Goal: Information Seeking & Learning: Learn about a topic

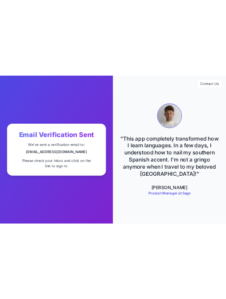
scroll to position [0, 0]
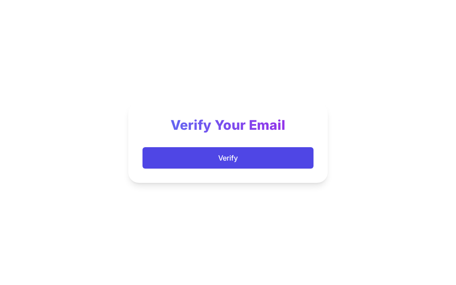
click at [240, 152] on button "Verify" at bounding box center [227, 157] width 171 height 21
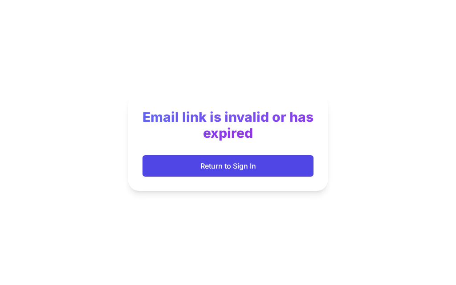
click at [251, 160] on button "Return to Sign In" at bounding box center [227, 165] width 171 height 21
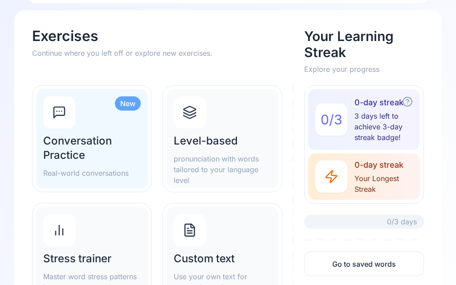
scroll to position [71, 0]
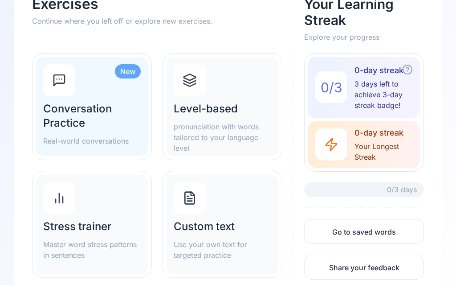
click at [215, 227] on h2 "Custom text" at bounding box center [223, 227] width 98 height 14
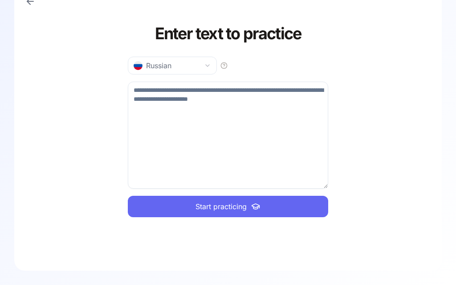
scroll to position [32, 0]
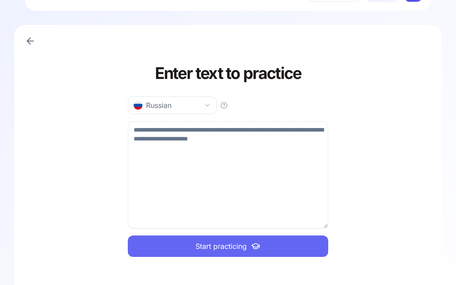
click at [221, 172] on textarea at bounding box center [228, 174] width 200 height 107
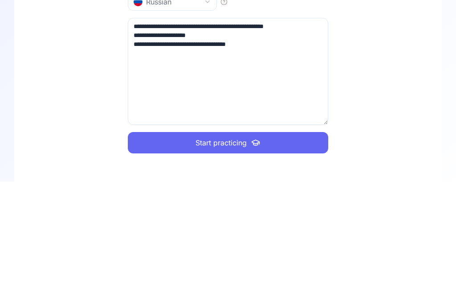
type textarea "**********"
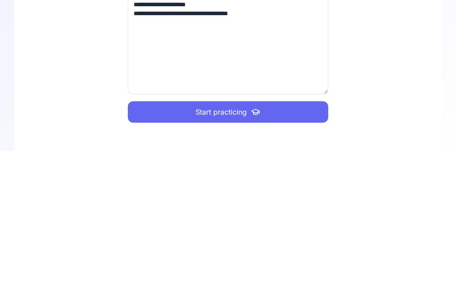
click at [228, 240] on span "Start practicing" at bounding box center [220, 245] width 51 height 11
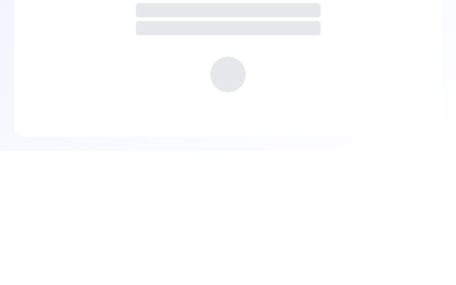
scroll to position [0, 0]
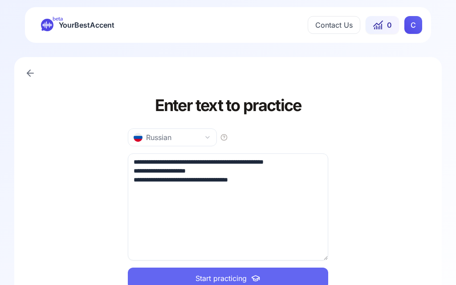
scroll to position [0, 0]
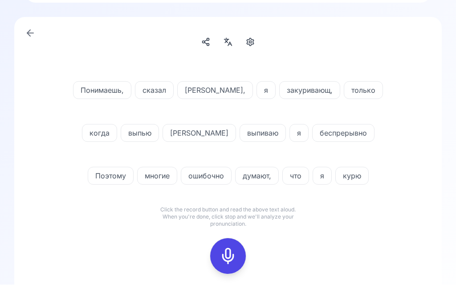
scroll to position [40, 0]
click at [237, 255] on div at bounding box center [227, 256] width 21 height 36
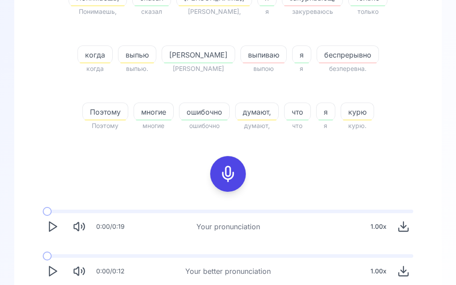
scroll to position [218, 0]
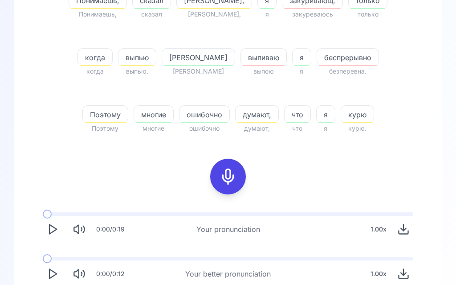
click at [58, 273] on icon "Play" at bounding box center [52, 273] width 12 height 12
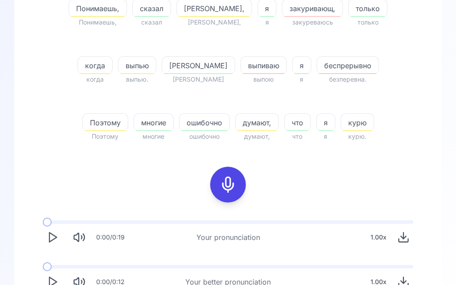
scroll to position [208, 0]
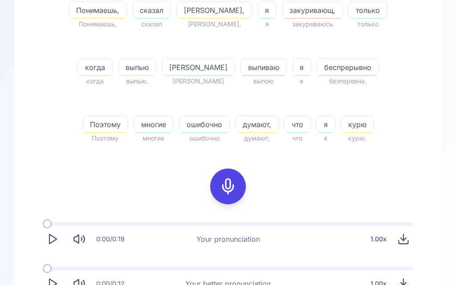
click at [54, 284] on button "Play" at bounding box center [53, 284] width 20 height 20
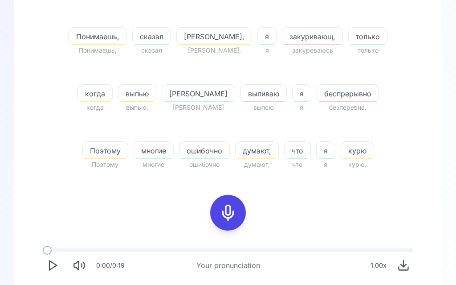
scroll to position [175, 0]
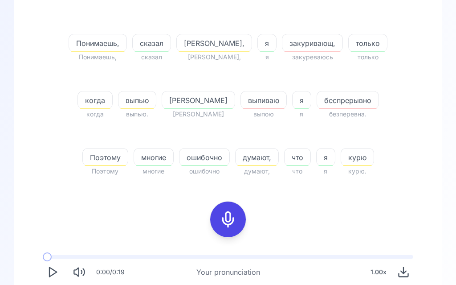
click at [231, 214] on icon at bounding box center [228, 219] width 18 height 18
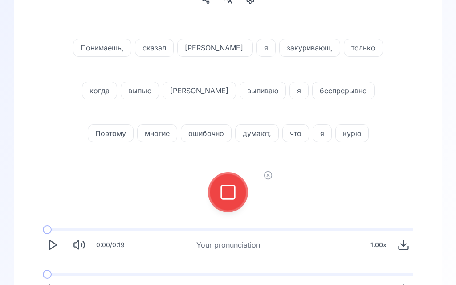
scroll to position [80, 0]
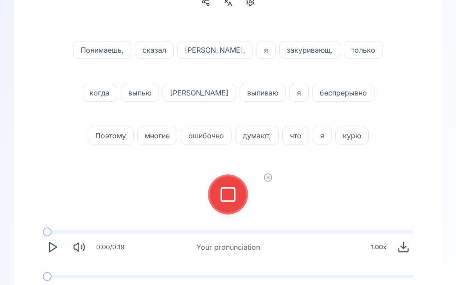
click at [236, 192] on div at bounding box center [227, 195] width 21 height 36
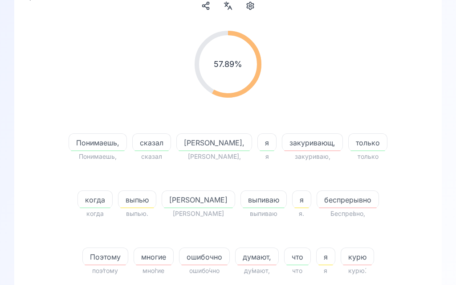
scroll to position [90, 0]
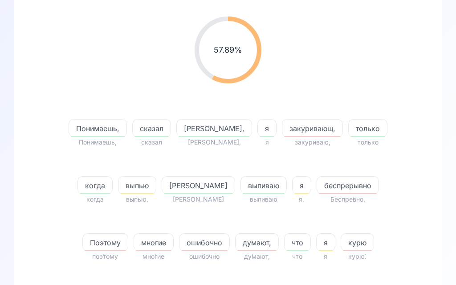
click at [179, 240] on span "ошибочно" at bounding box center [204, 242] width 50 height 11
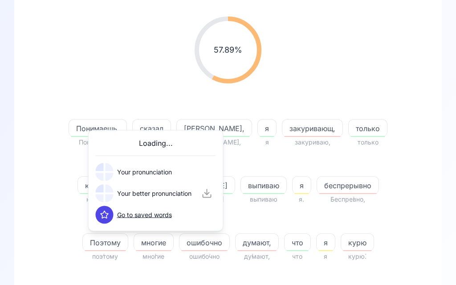
scroll to position [90, 0]
click at [113, 191] on button at bounding box center [105, 193] width 18 height 18
click at [236, 241] on span "думают," at bounding box center [257, 242] width 43 height 11
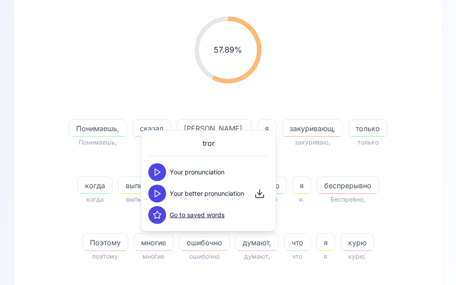
click at [159, 191] on icon at bounding box center [157, 193] width 9 height 9
click at [341, 240] on span "курю" at bounding box center [357, 242] width 33 height 11
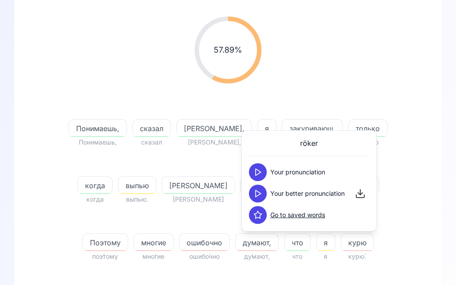
click at [264, 194] on button at bounding box center [258, 193] width 18 height 18
click at [431, 233] on div "57.89 % 57.89 % Понимаешь, Понимаешь, сказал сказал [PERSON_NAME], [PERSON_NAME…" at bounding box center [227, 221] width 427 height 508
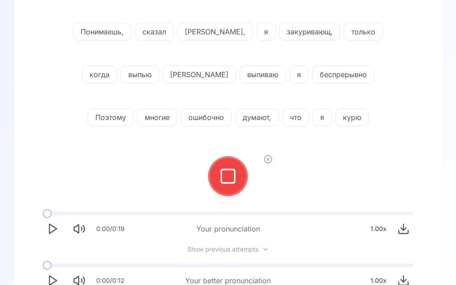
scroll to position [98, 0]
click at [233, 173] on icon at bounding box center [228, 176] width 18 height 18
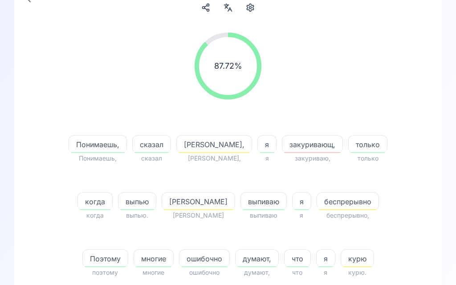
scroll to position [74, 0]
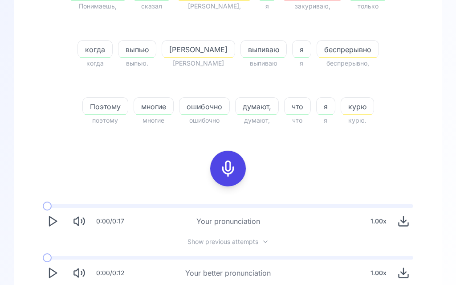
click at [51, 277] on polygon "Play" at bounding box center [52, 272] width 7 height 9
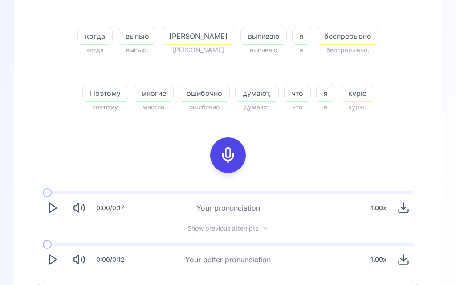
scroll to position [240, 0]
click at [54, 261] on icon "Play" at bounding box center [52, 258] width 12 height 12
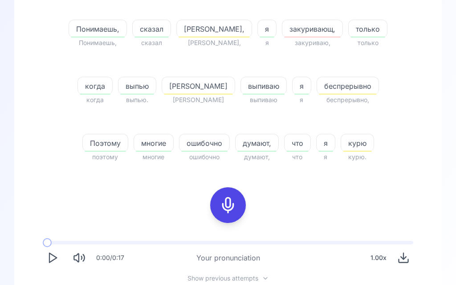
scroll to position [186, 0]
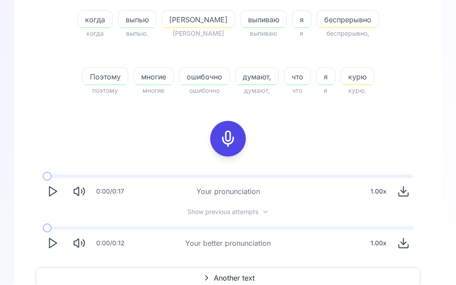
click at [229, 277] on span "Another text" at bounding box center [234, 278] width 41 height 11
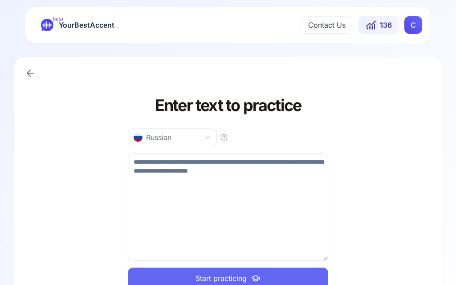
click at [34, 73] on icon at bounding box center [30, 73] width 11 height 11
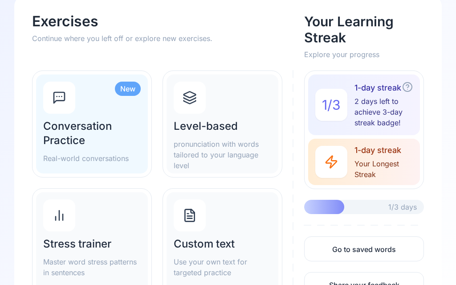
scroll to position [51, 0]
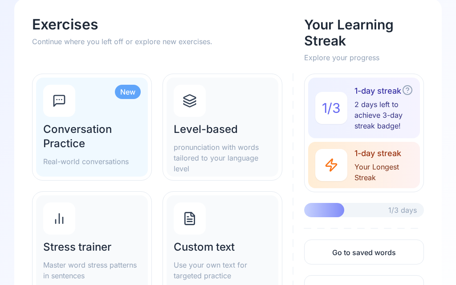
click at [226, 136] on div "Level-based pronunciation with words tailored to your language level" at bounding box center [223, 148] width 98 height 52
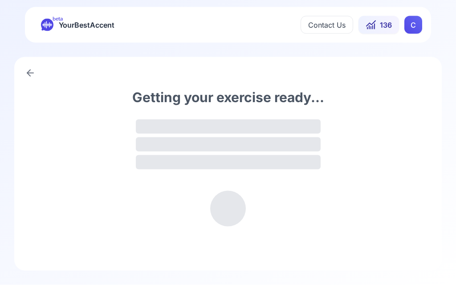
scroll to position [0, 0]
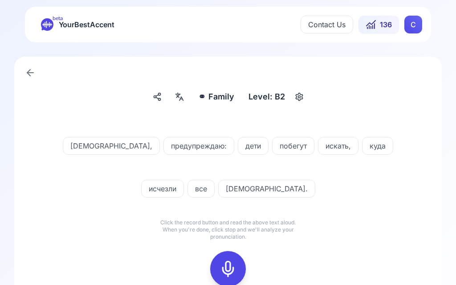
click at [177, 96] on icon at bounding box center [179, 96] width 11 height 9
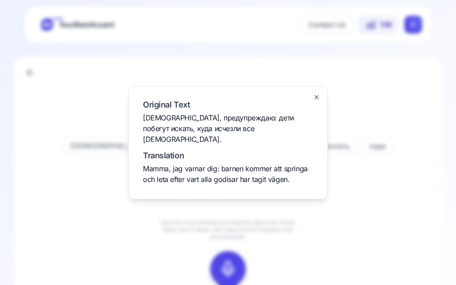
click at [379, 105] on div at bounding box center [228, 142] width 456 height 285
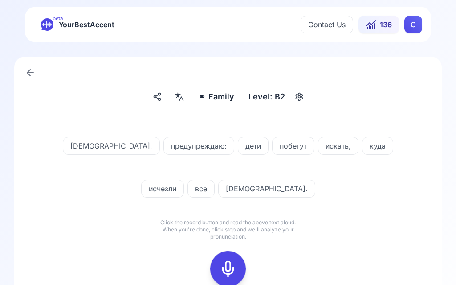
click at [232, 265] on icon at bounding box center [228, 269] width 18 height 18
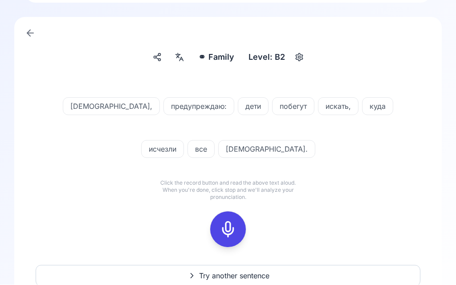
scroll to position [40, 0]
click at [234, 232] on icon at bounding box center [228, 229] width 18 height 18
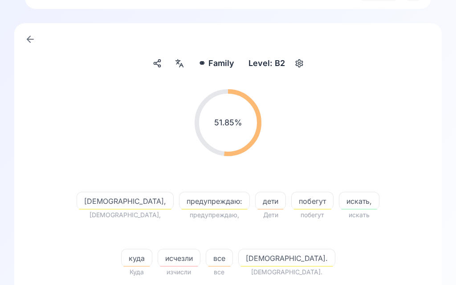
scroll to position [33, 0]
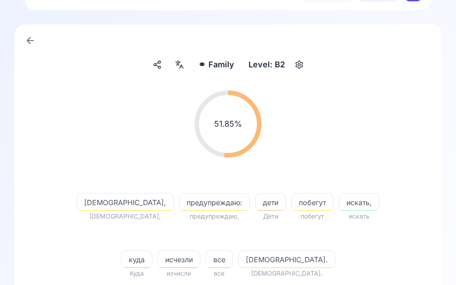
click at [200, 254] on span "исчезли" at bounding box center [179, 259] width 42 height 11
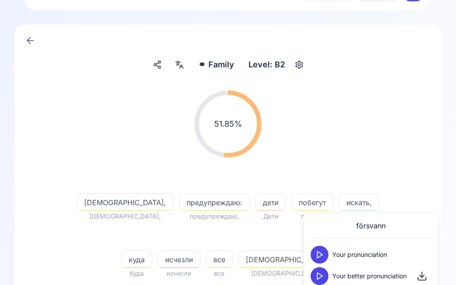
click at [319, 280] on icon at bounding box center [319, 275] width 9 height 9
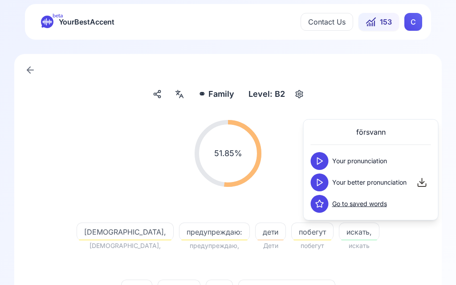
scroll to position [0, 0]
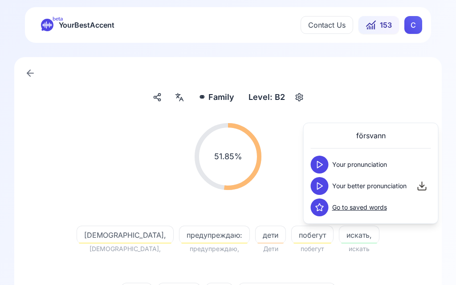
click at [322, 184] on icon at bounding box center [319, 185] width 9 height 9
click at [285, 172] on div "51.85 % 51.85 %" at bounding box center [228, 156] width 385 height 81
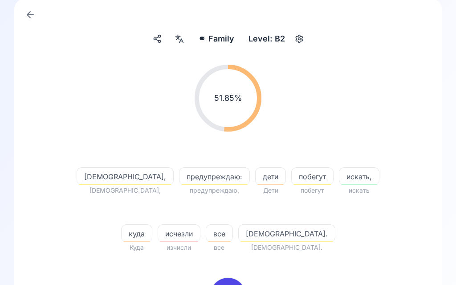
scroll to position [66, 0]
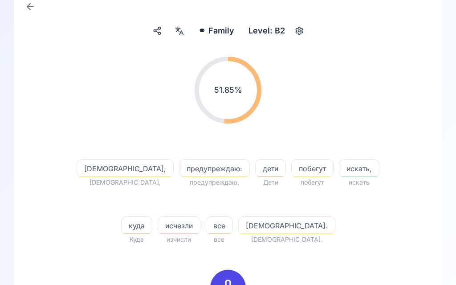
click at [234, 279] on icon at bounding box center [228, 288] width 18 height 18
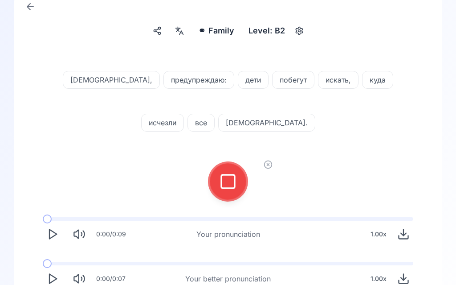
click at [228, 179] on icon at bounding box center [228, 181] width 18 height 18
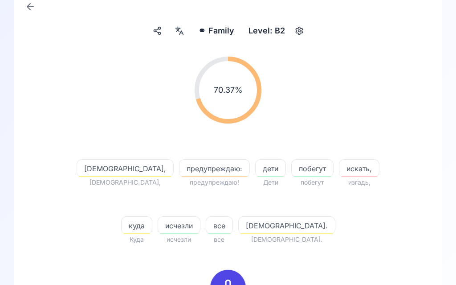
click at [339, 173] on span "искать," at bounding box center [359, 168] width 40 height 11
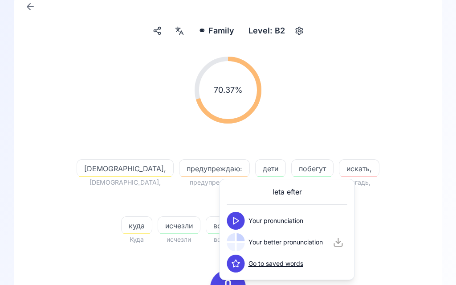
click at [238, 242] on div at bounding box center [236, 242] width 18 height 18
click at [339, 163] on span "искать," at bounding box center [359, 168] width 40 height 11
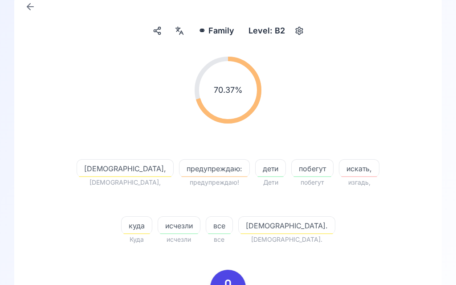
click at [339, 171] on span "искать," at bounding box center [359, 168] width 40 height 11
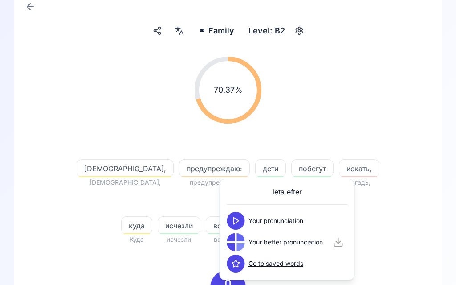
click at [382, 224] on div "[DEMOGRAPHIC_DATA], [DEMOGRAPHIC_DATA], предупреждаю: предупреждаю! дети [PERSO…" at bounding box center [228, 191] width 342 height 107
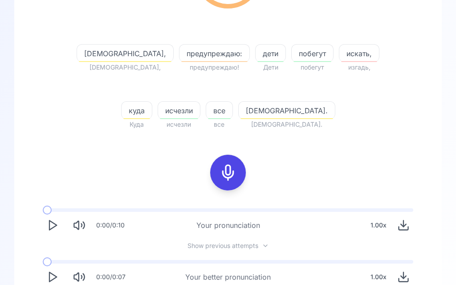
click at [53, 276] on icon "Play" at bounding box center [52, 277] width 12 height 12
click at [237, 167] on div at bounding box center [227, 173] width 21 height 36
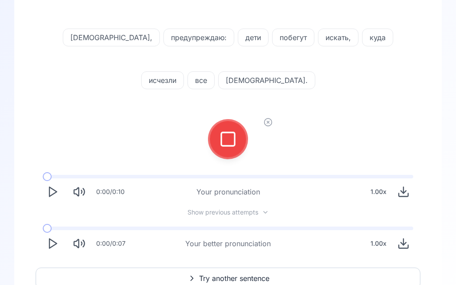
click at [232, 135] on icon at bounding box center [228, 139] width 18 height 18
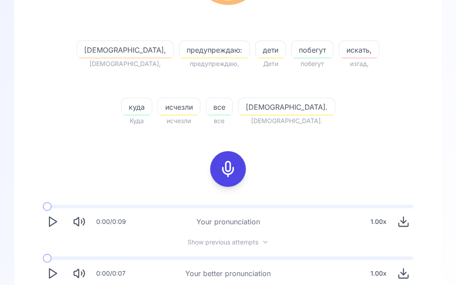
click at [54, 276] on icon "Play" at bounding box center [52, 273] width 12 height 12
click at [236, 167] on icon at bounding box center [228, 169] width 18 height 18
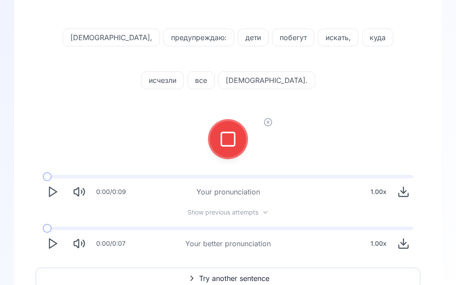
click at [232, 139] on icon at bounding box center [228, 139] width 18 height 18
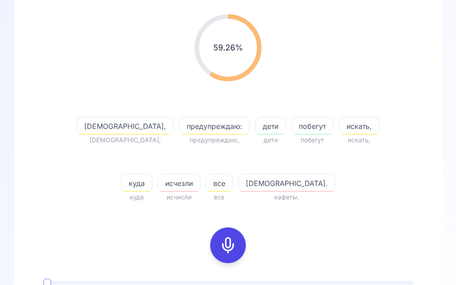
click at [244, 187] on span "[DEMOGRAPHIC_DATA]." at bounding box center [287, 183] width 96 height 11
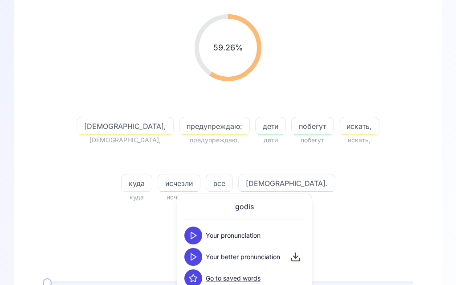
click at [194, 257] on icon at bounding box center [193, 256] width 9 height 9
click at [378, 195] on div "[PERSON_NAME], [PERSON_NAME], предупреждаю: предупреждаю, дети дети побегут поб…" at bounding box center [228, 148] width 342 height 107
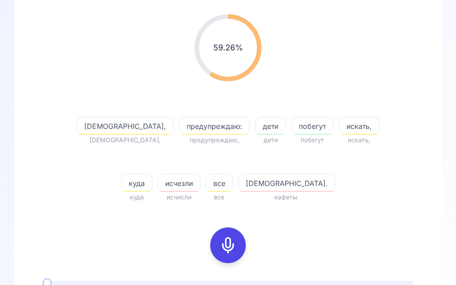
click at [235, 246] on icon at bounding box center [228, 245] width 18 height 18
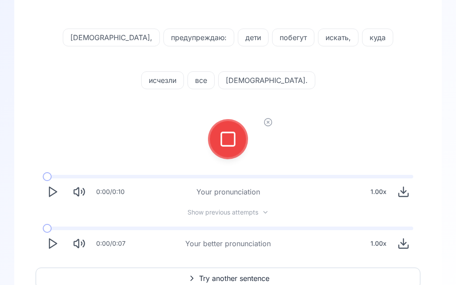
click at [231, 132] on rect at bounding box center [227, 138] width 13 height 13
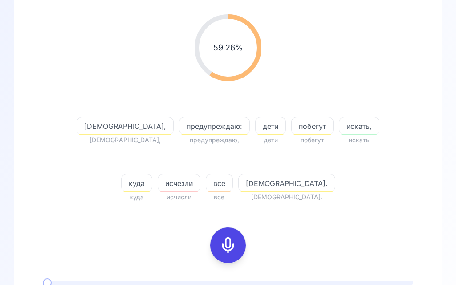
click at [200, 178] on span "исчезли" at bounding box center [179, 183] width 42 height 11
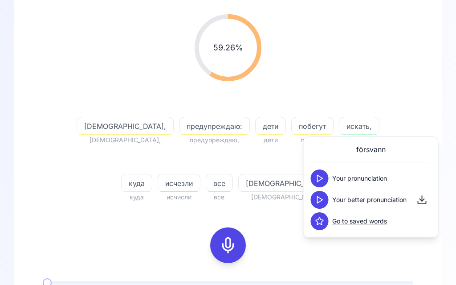
click at [320, 199] on icon at bounding box center [319, 199] width 9 height 9
click at [397, 73] on div "59.26 % 59.26 %" at bounding box center [228, 47] width 385 height 81
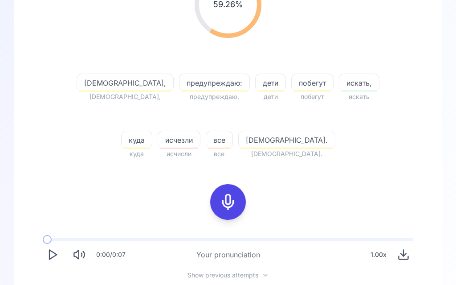
scroll to position [215, 0]
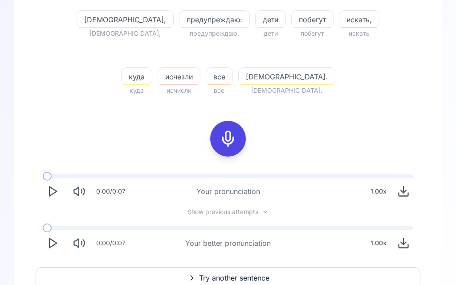
click at [237, 275] on span "Try another sentence" at bounding box center [234, 278] width 70 height 11
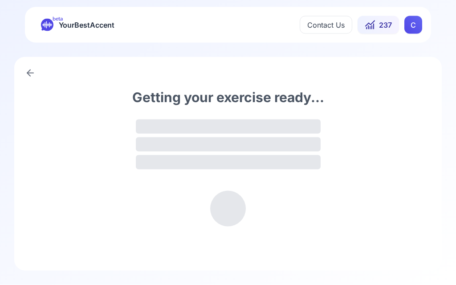
scroll to position [0, 0]
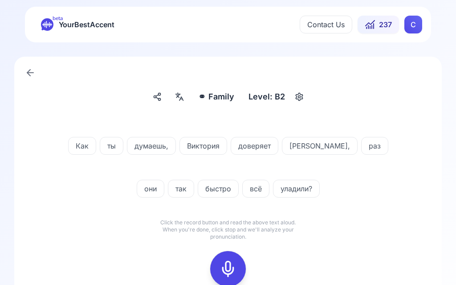
click at [180, 99] on icon at bounding box center [179, 96] width 11 height 9
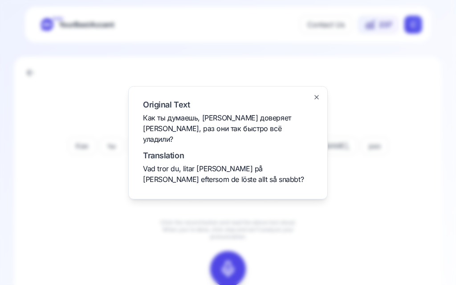
click at [387, 226] on div at bounding box center [228, 142] width 456 height 285
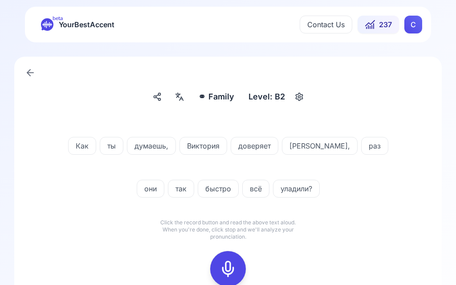
click at [234, 261] on icon at bounding box center [228, 269] width 18 height 18
click at [234, 270] on rect at bounding box center [227, 268] width 13 height 13
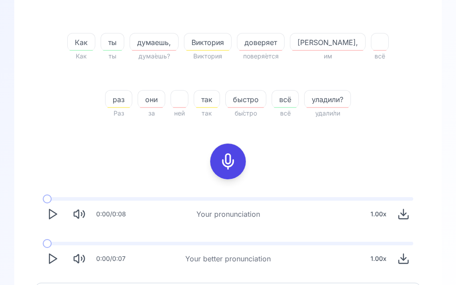
scroll to position [207, 0]
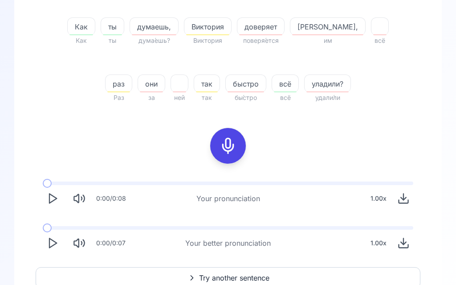
click at [56, 243] on polygon "Play" at bounding box center [52, 243] width 7 height 9
click at [235, 143] on rect at bounding box center [227, 145] width 13 height 13
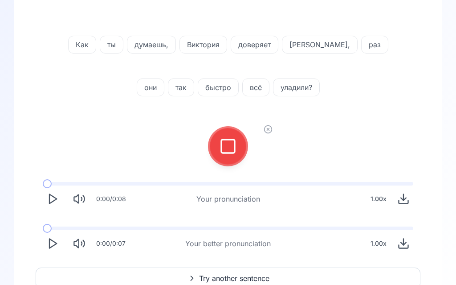
click at [237, 150] on div at bounding box center [227, 146] width 21 height 36
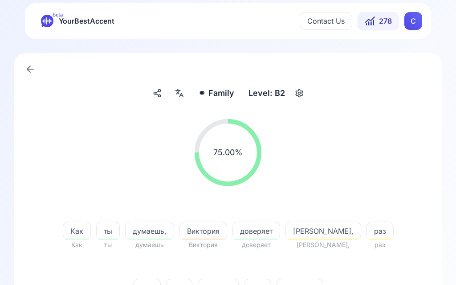
scroll to position [0, 0]
